Goal: Information Seeking & Learning: Learn about a topic

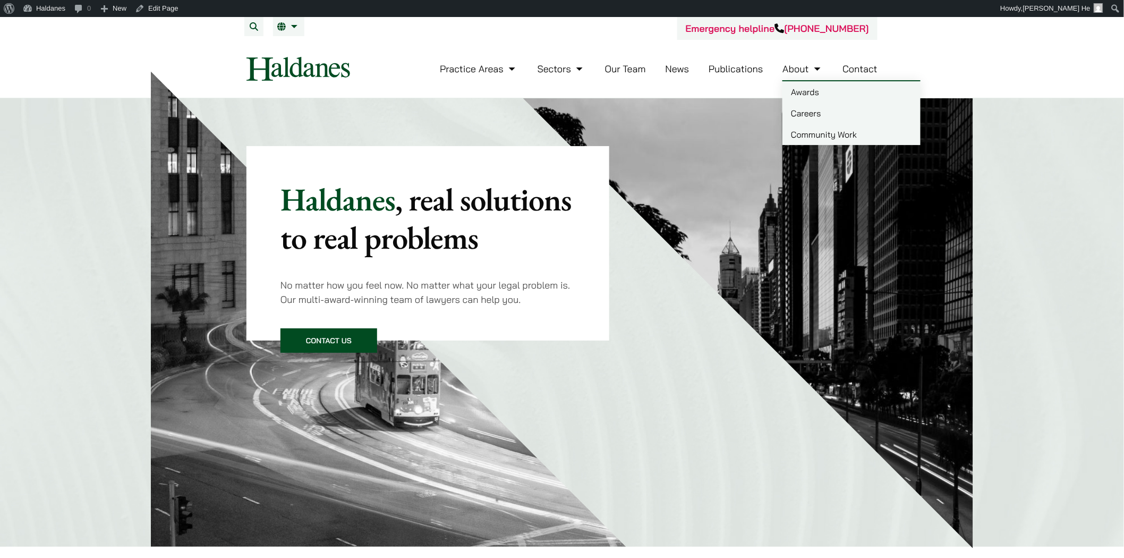
click at [805, 91] on link "Awards" at bounding box center [852, 91] width 138 height 21
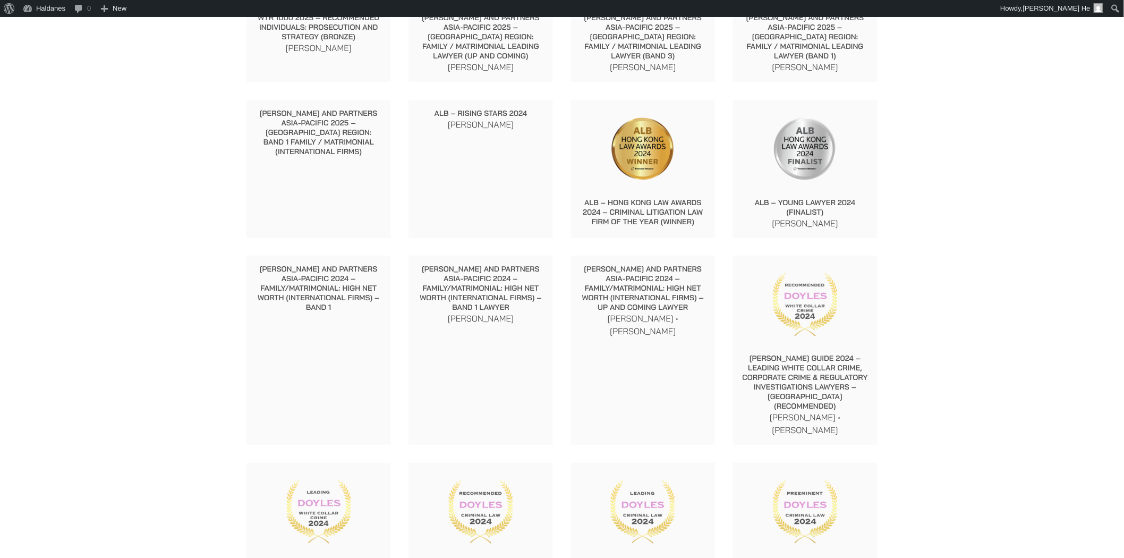
scroll to position [2007, 0]
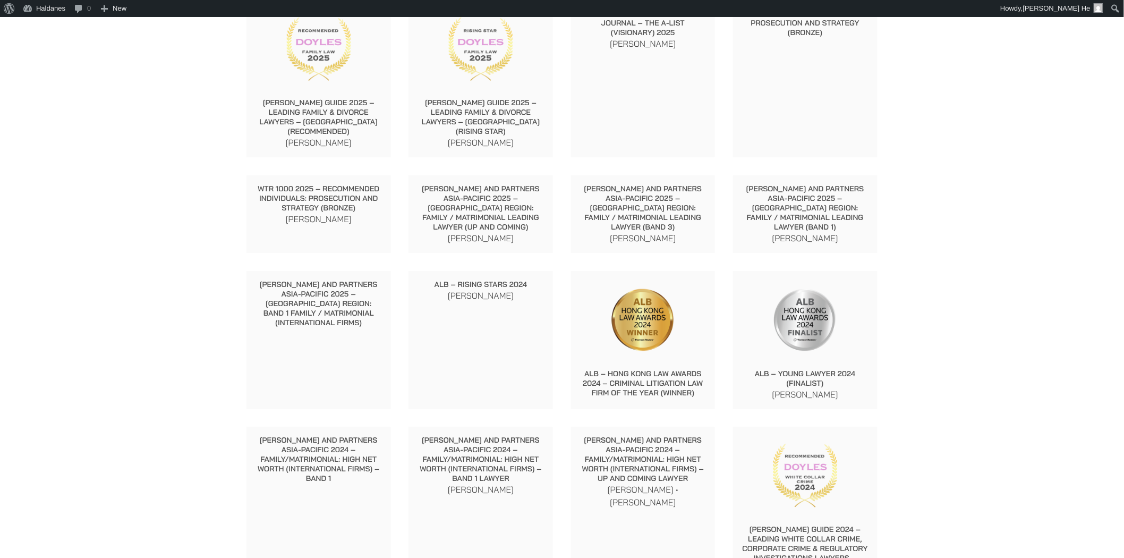
scroll to position [3043, 0]
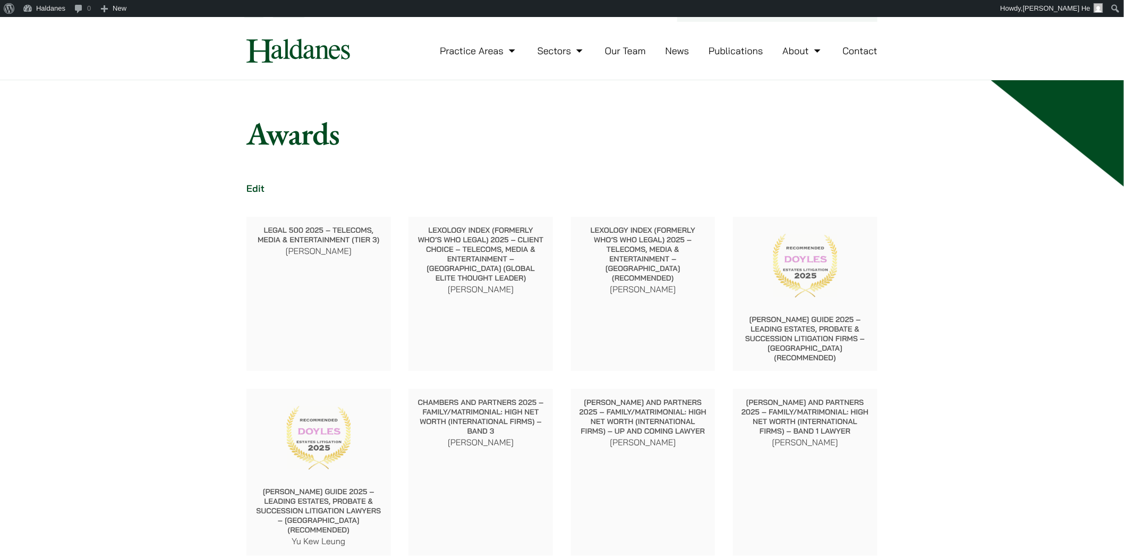
scroll to position [0, 0]
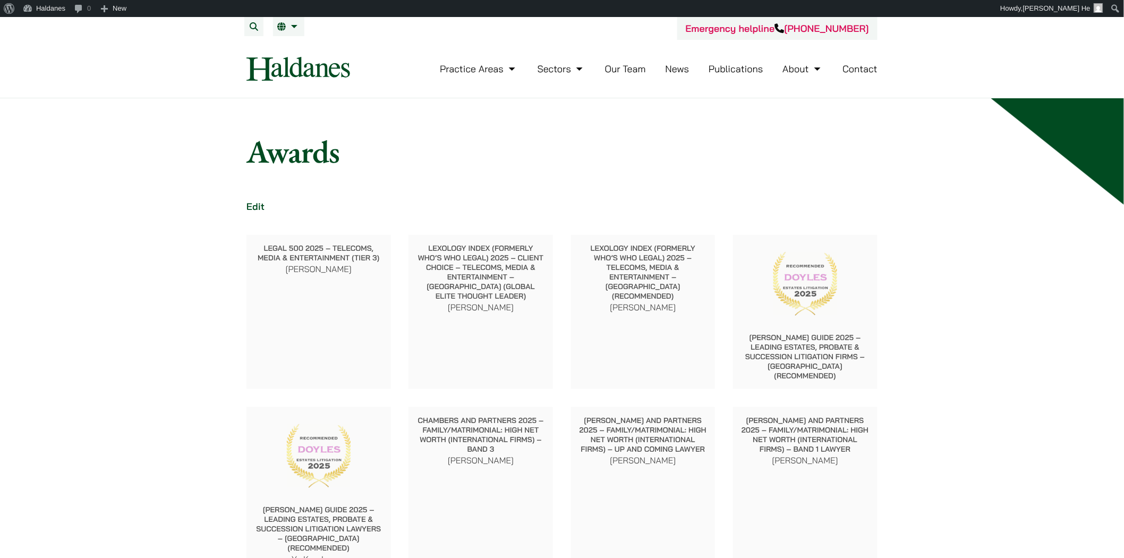
click at [630, 72] on link "Our Team" at bounding box center [625, 69] width 41 height 12
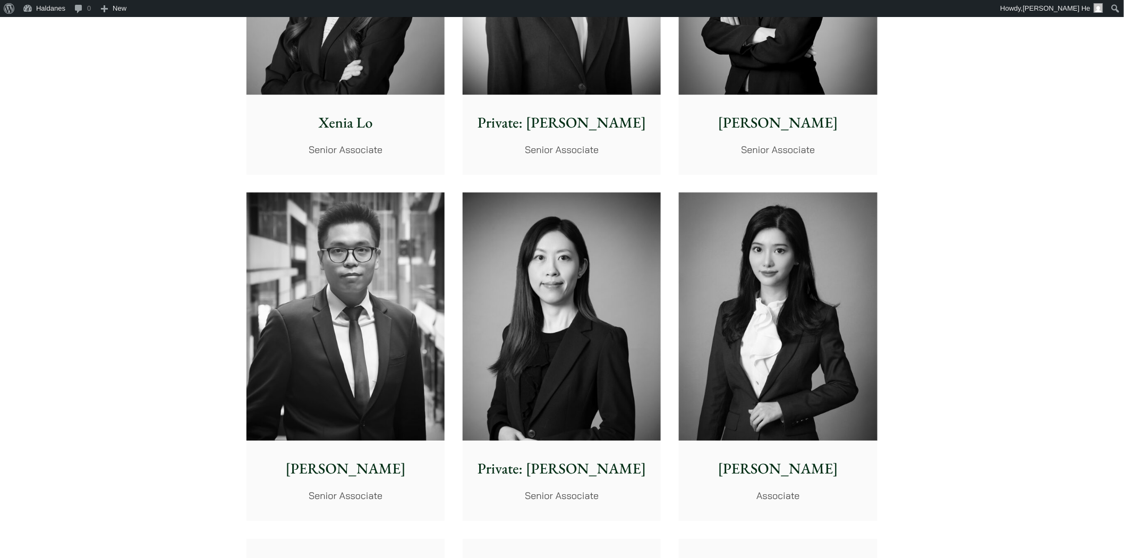
scroll to position [2657, 0]
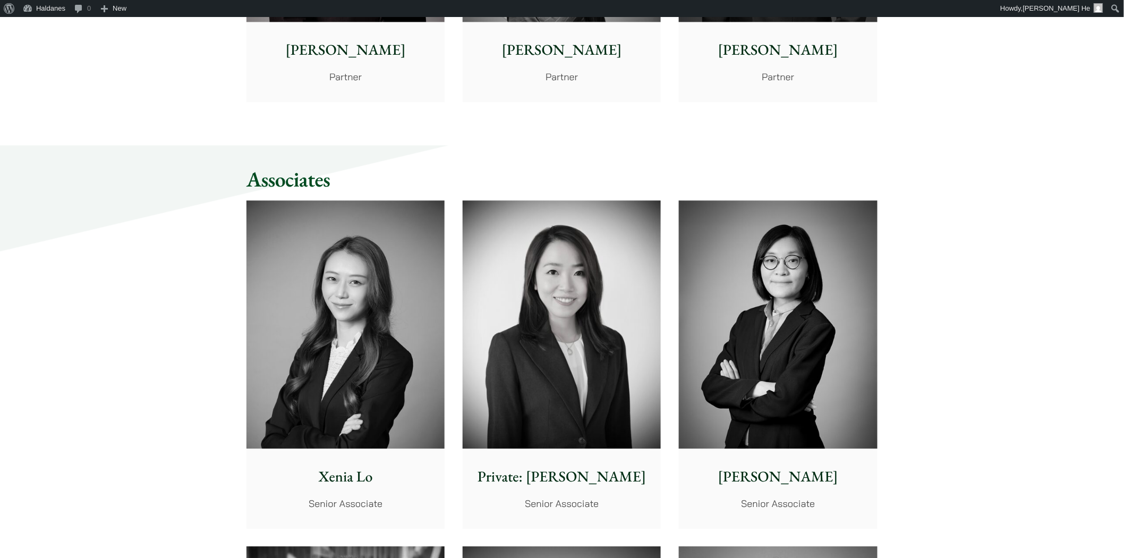
click at [349, 259] on img at bounding box center [346, 324] width 198 height 248
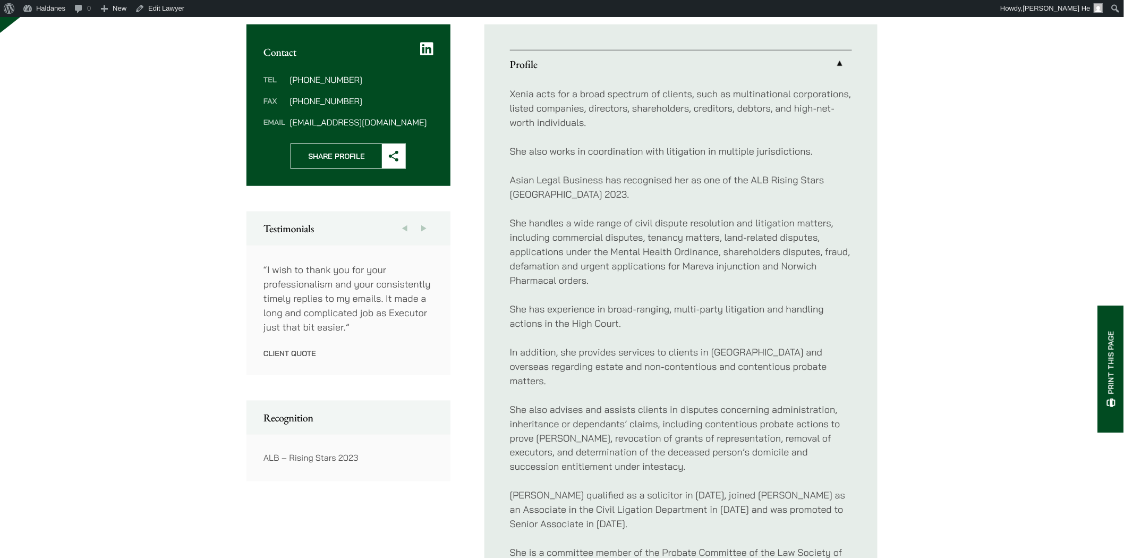
scroll to position [413, 0]
